Goal: Check status: Check status

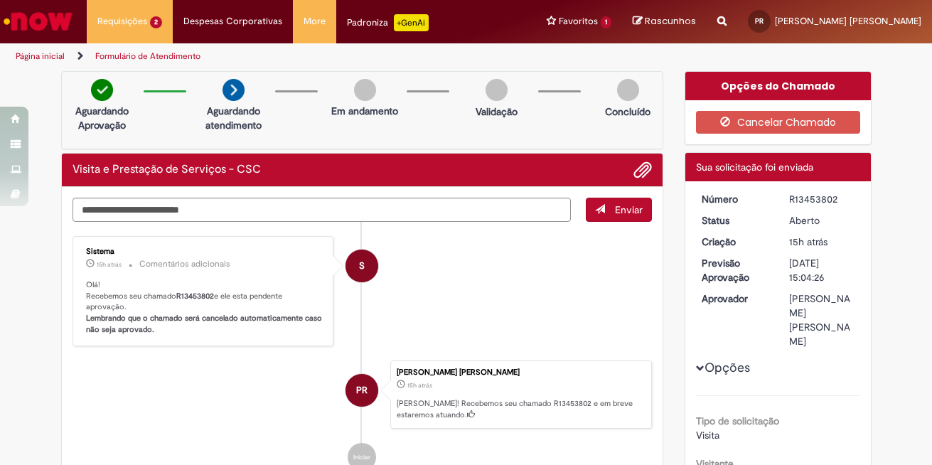
scroll to position [95, 0]
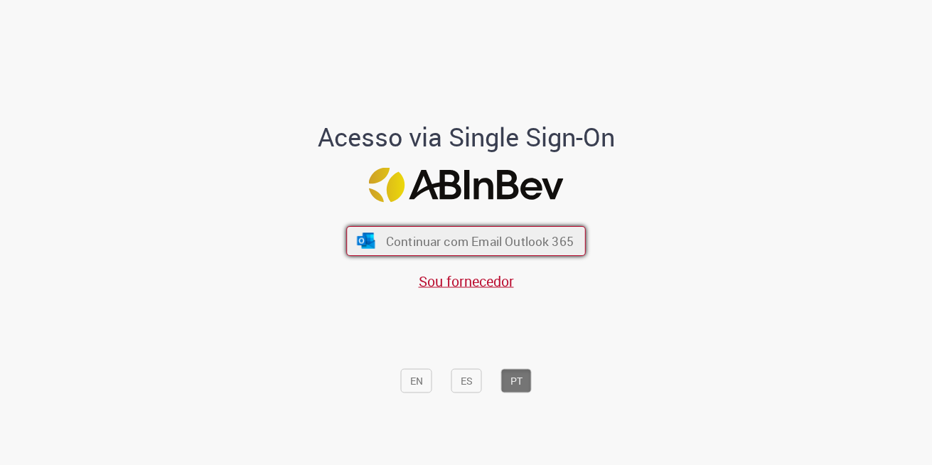
click at [478, 238] on span "Continuar com Email Outlook 365" at bounding box center [480, 241] width 188 height 16
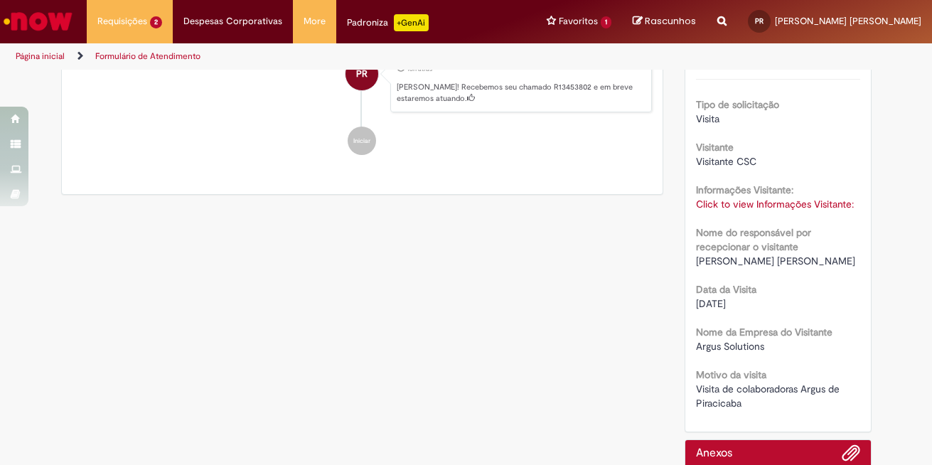
scroll to position [285, 0]
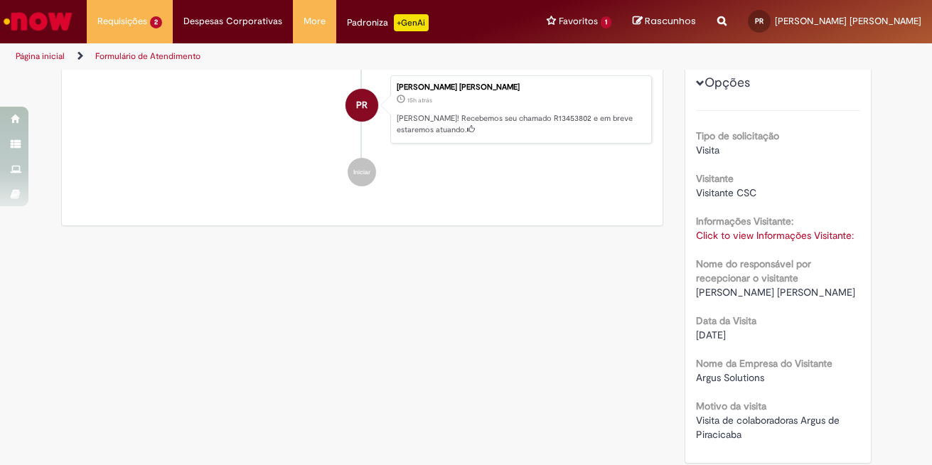
click at [770, 229] on link "Click to view Informações Visitante:" at bounding box center [775, 235] width 158 height 13
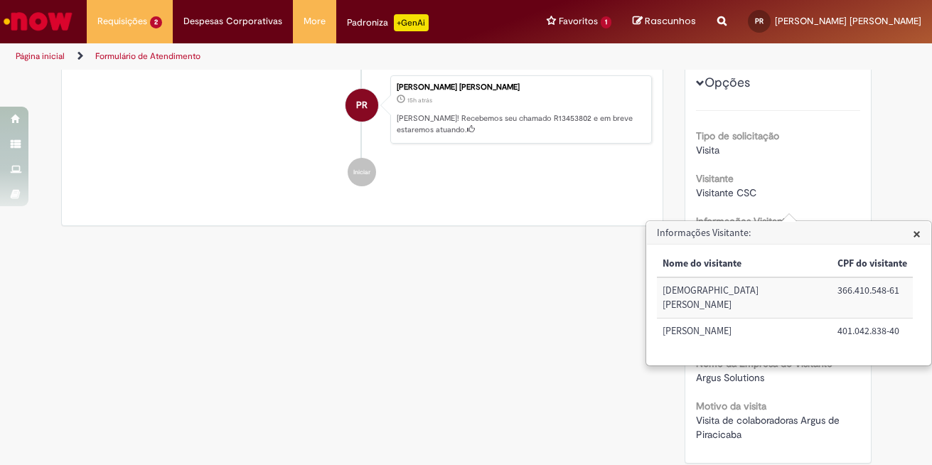
click at [878, 230] on h3 "Informações Visitante:" at bounding box center [789, 233] width 284 height 23
click at [913, 225] on span "×" at bounding box center [917, 233] width 8 height 19
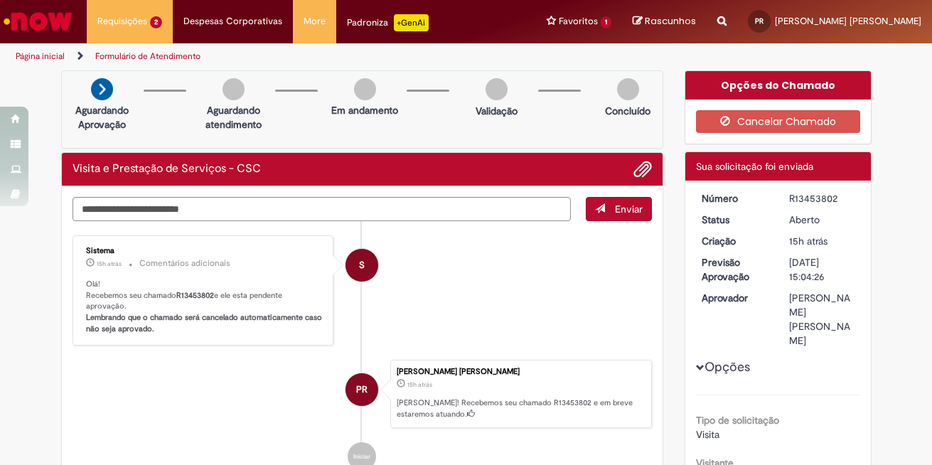
scroll to position [0, 0]
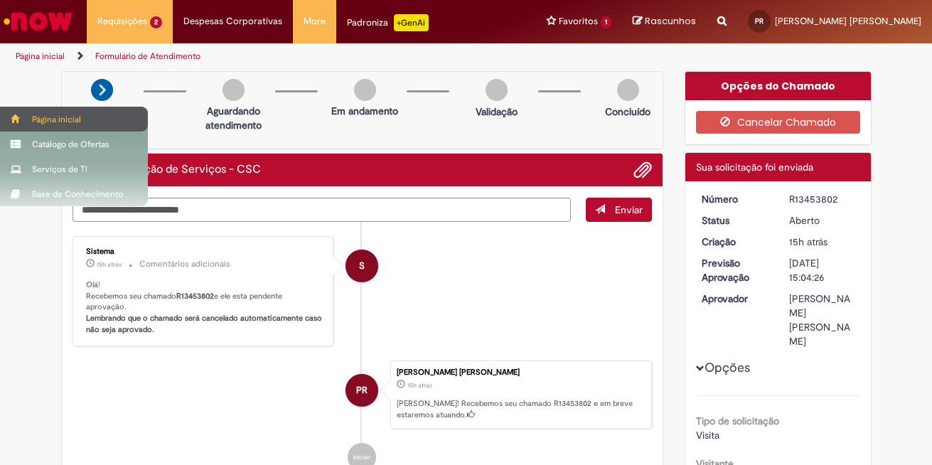
click at [48, 120] on div "Página inicial" at bounding box center [74, 119] width 148 height 25
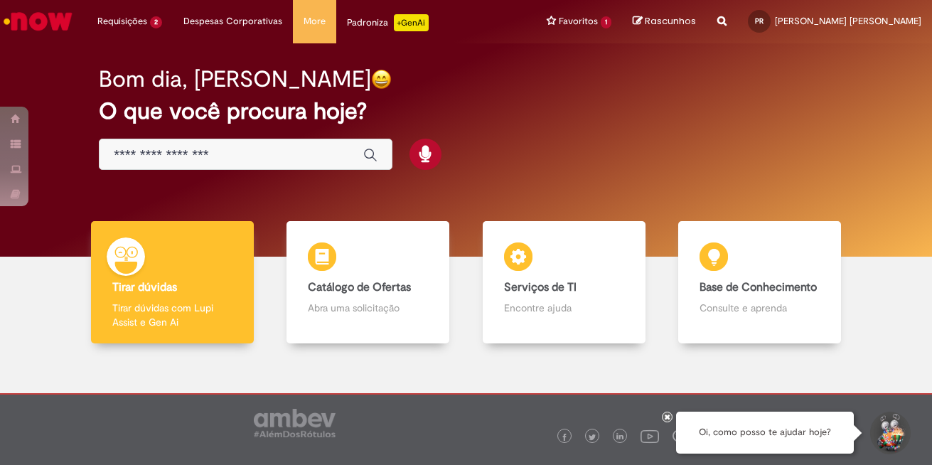
click at [262, 158] on input "Basta digitar aqui" at bounding box center [231, 155] width 235 height 16
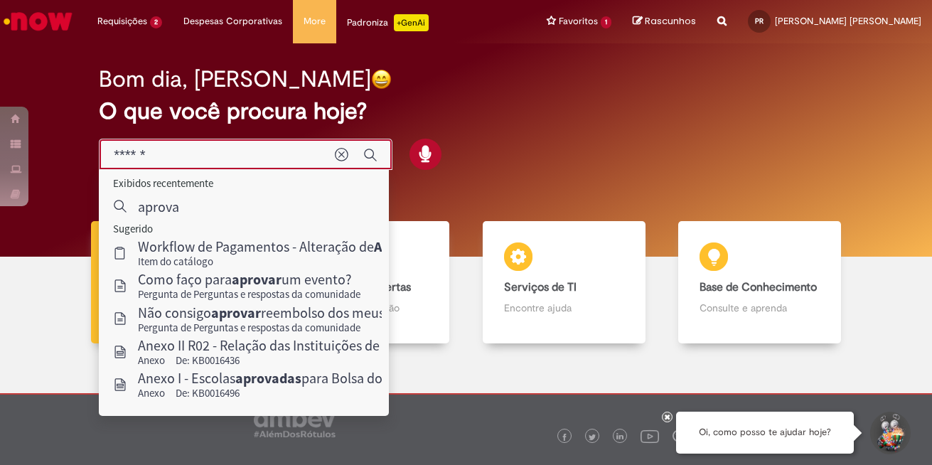
type input "******"
click at [488, 81] on div "Bom dia, Paola" at bounding box center [466, 79] width 735 height 25
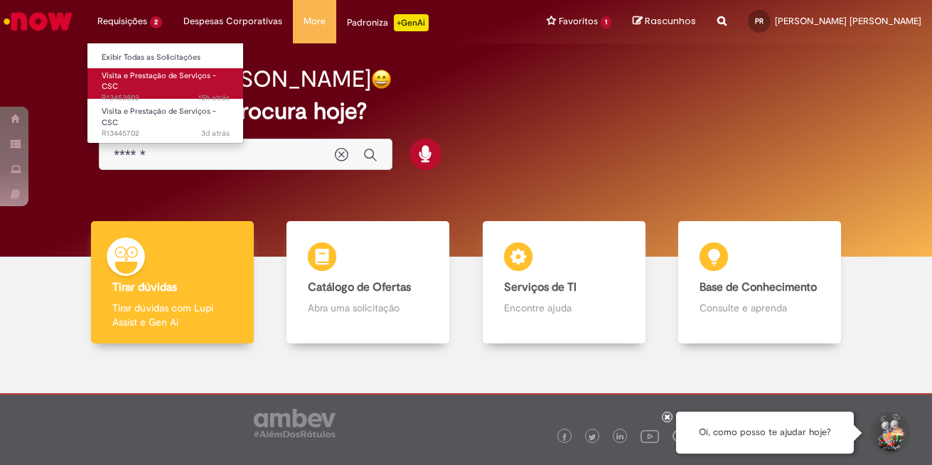
click at [162, 84] on link "Visita e Prestação de Serviços - CSC 15h atrás 15 horas atrás R13453802" at bounding box center [165, 83] width 156 height 31
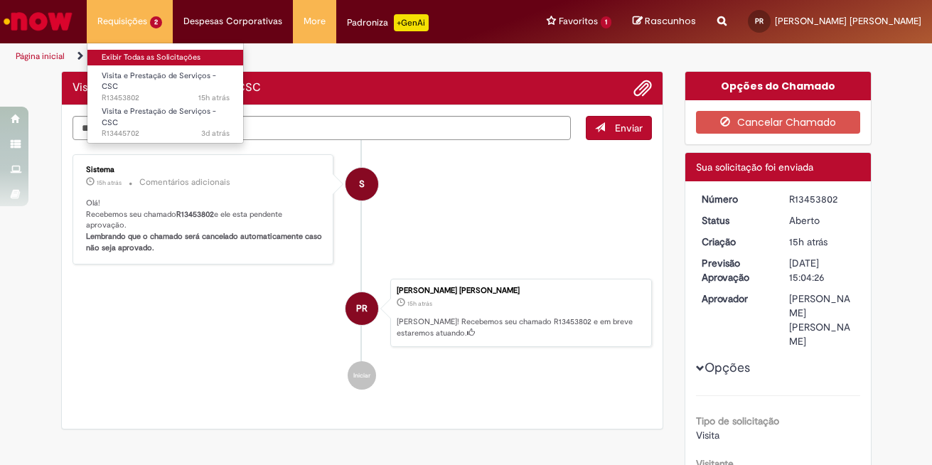
click at [178, 56] on link "Exibir Todas as Solicitações" at bounding box center [165, 58] width 156 height 16
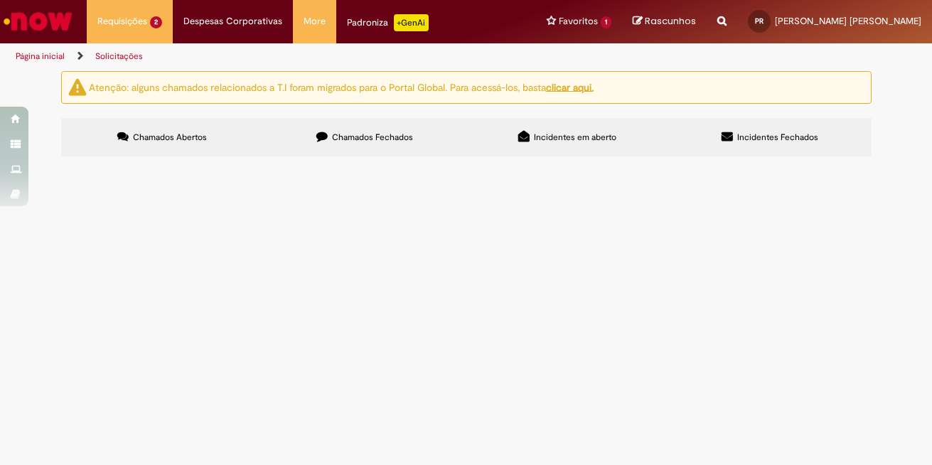
click at [0, 0] on span "Visita e Prestação de Serviços - CSC" at bounding box center [0, 0] width 0 height 0
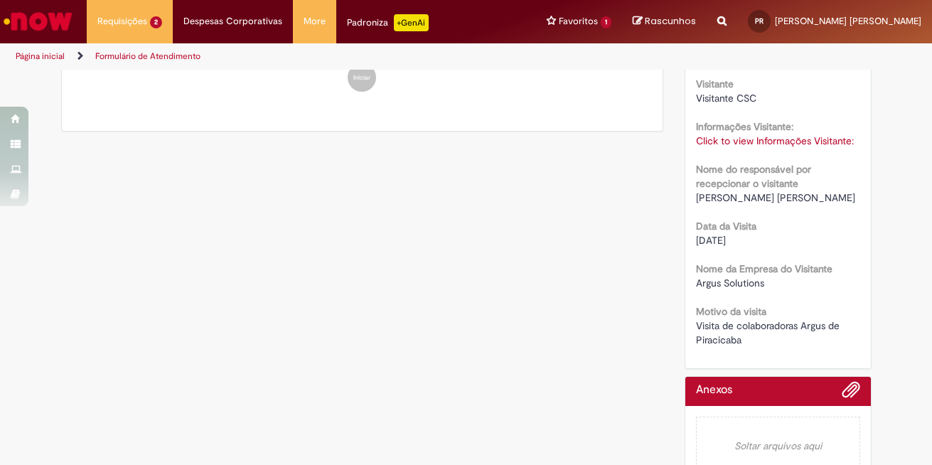
scroll to position [95, 0]
